Goal: Task Accomplishment & Management: Manage account settings

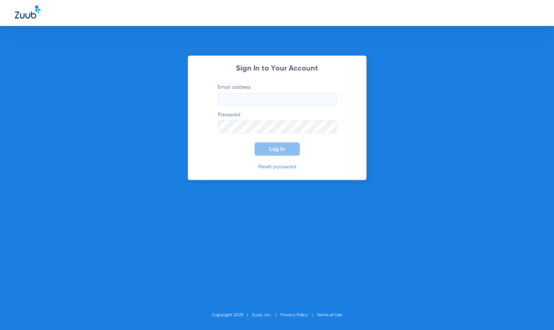
type input "[EMAIL_ADDRESS][DOMAIN_NAME]"
click at [363, 156] on div "Sign In to Your Account Email address [EMAIL_ADDRESS][DOMAIN_NAME] Password Log…" at bounding box center [277, 117] width 179 height 125
click at [285, 147] on span "Log In" at bounding box center [277, 149] width 16 height 6
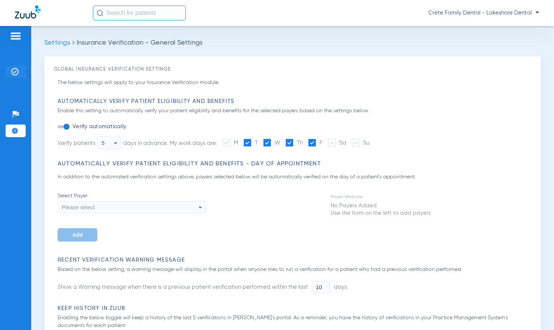
click at [14, 74] on img at bounding box center [14, 71] width 7 height 7
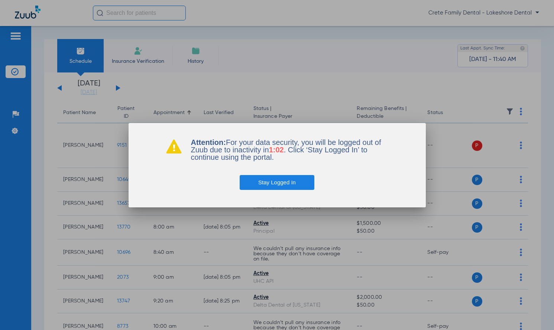
click at [285, 181] on button "Stay Logged In" at bounding box center [277, 182] width 75 height 15
